Goal: Task Accomplishment & Management: Complete application form

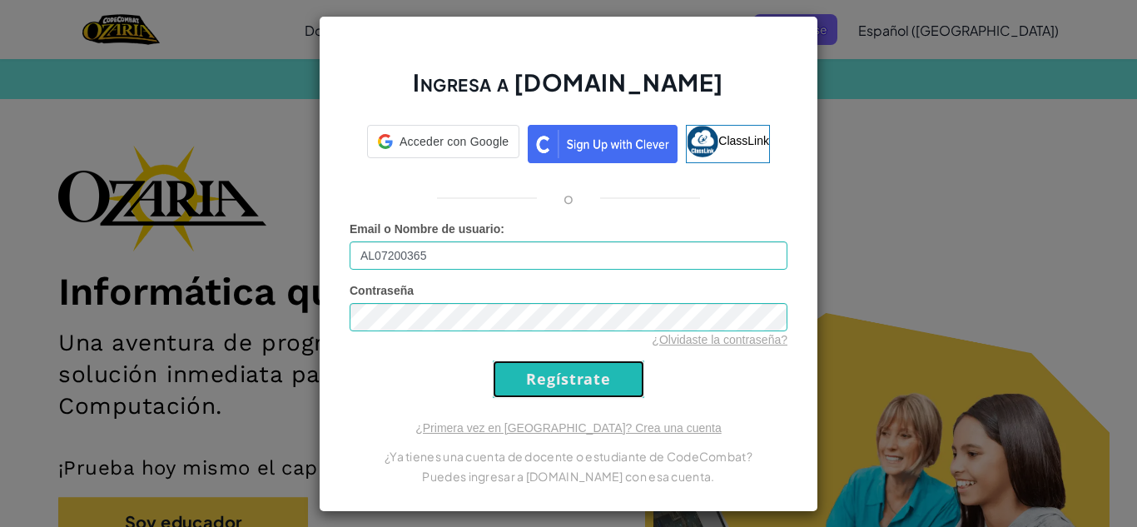
click at [493, 368] on input "Regístrate" at bounding box center [568, 378] width 151 height 37
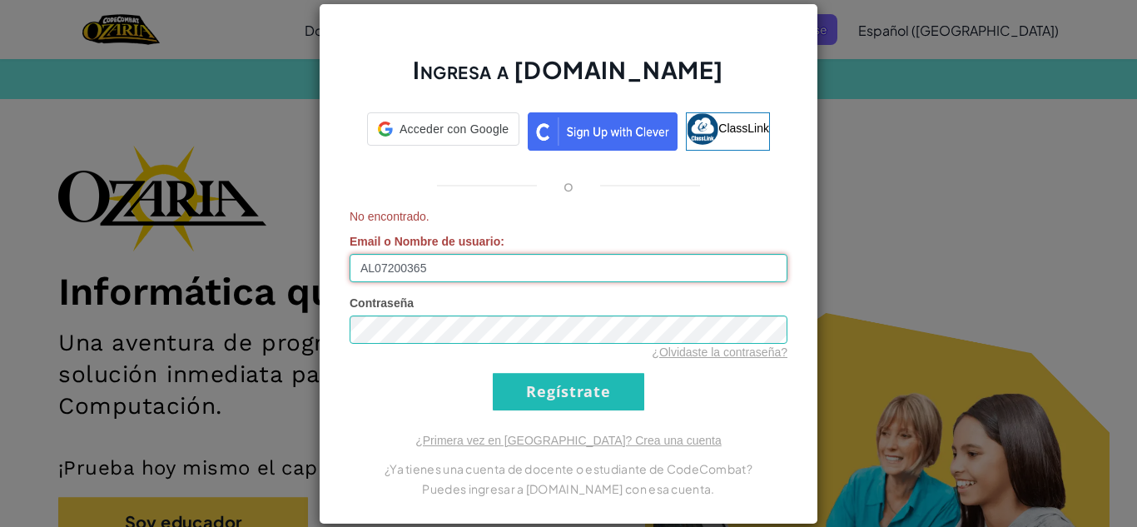
click at [444, 265] on input "AL07200365" at bounding box center [568, 268] width 438 height 28
type input "[EMAIL_ADDRESS][DOMAIN_NAME]"
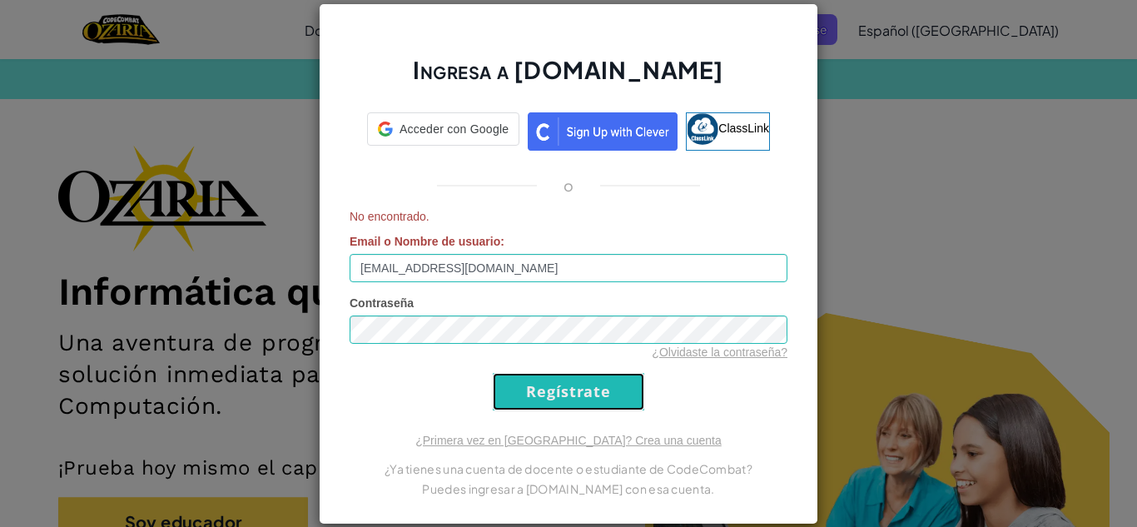
click at [545, 379] on input "Regístrate" at bounding box center [568, 391] width 151 height 37
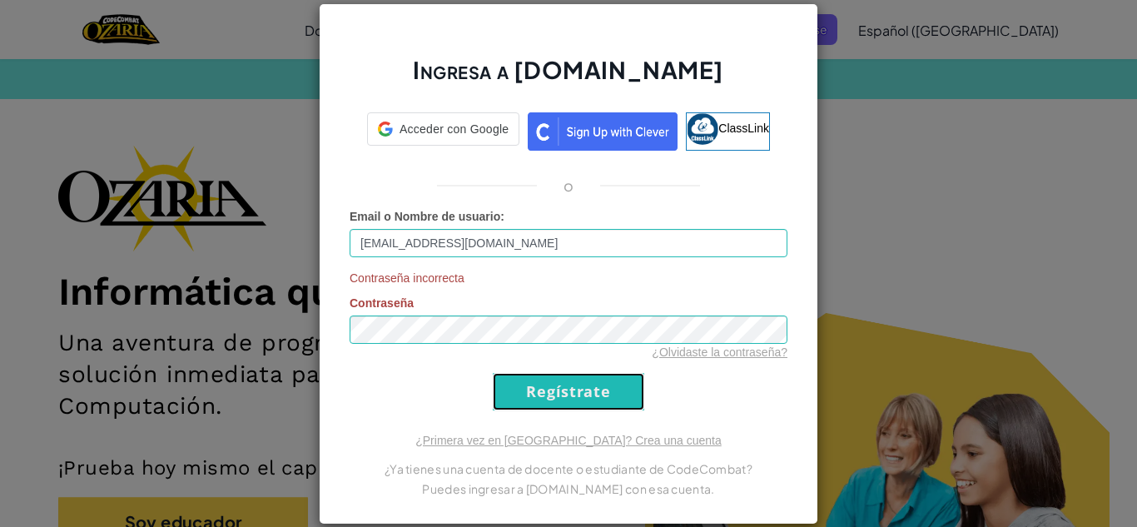
click at [531, 375] on input "Regístrate" at bounding box center [568, 391] width 151 height 37
click at [547, 376] on input "Regístrate" at bounding box center [568, 391] width 151 height 37
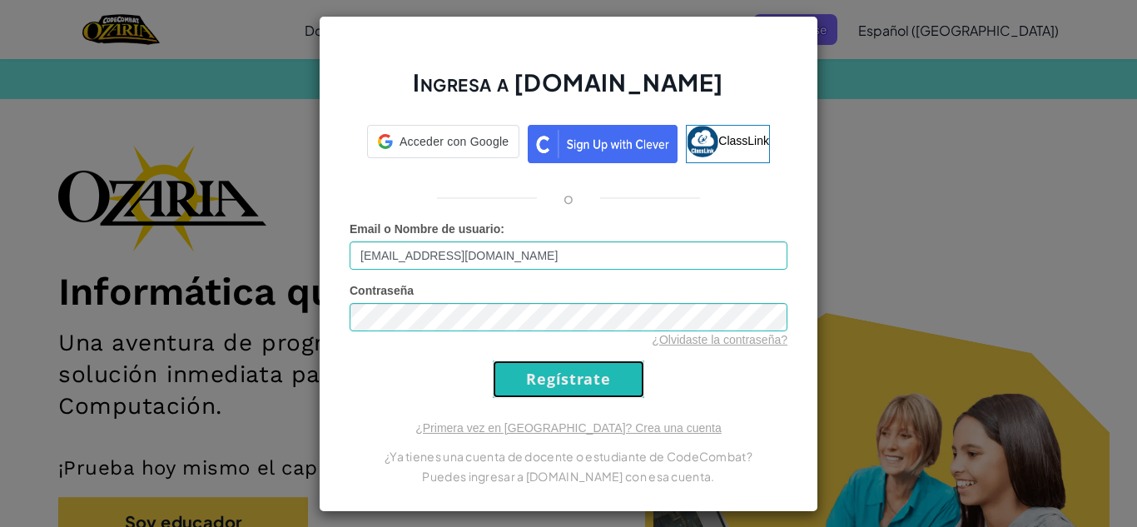
click at [548, 374] on input "Regístrate" at bounding box center [568, 378] width 151 height 37
